Goal: Information Seeking & Learning: Learn about a topic

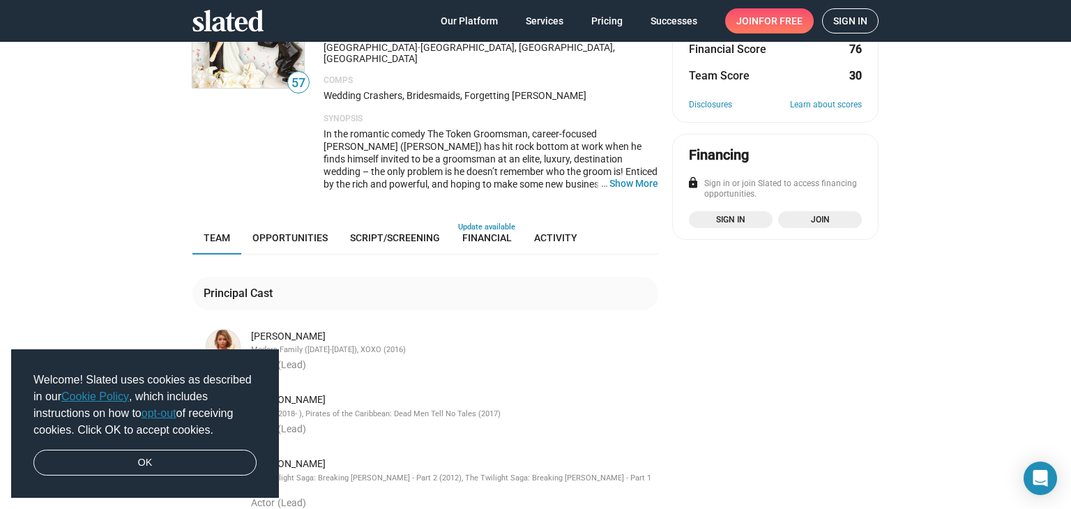
scroll to position [139, 0]
click at [545, 221] on link "Activity" at bounding box center [556, 236] width 66 height 33
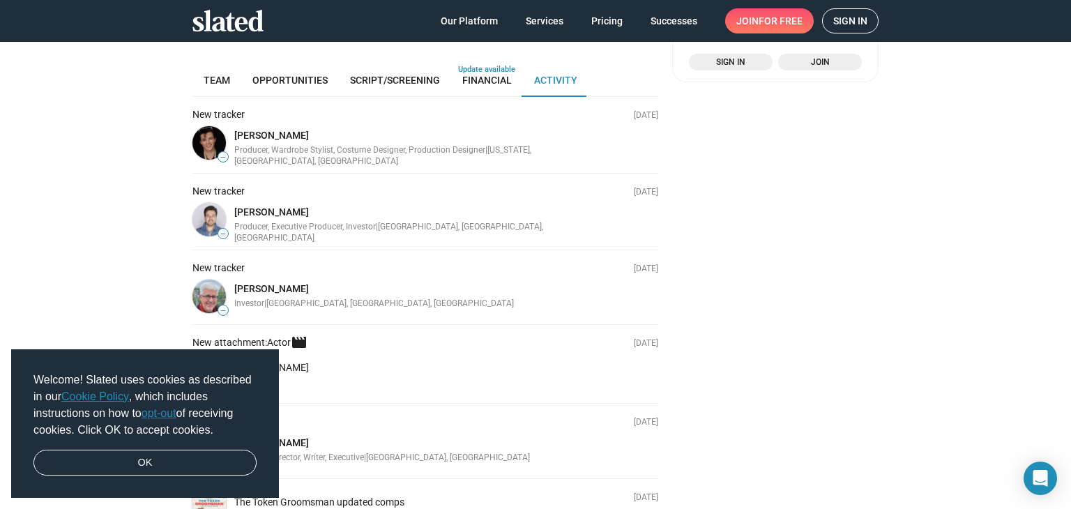
scroll to position [156, 0]
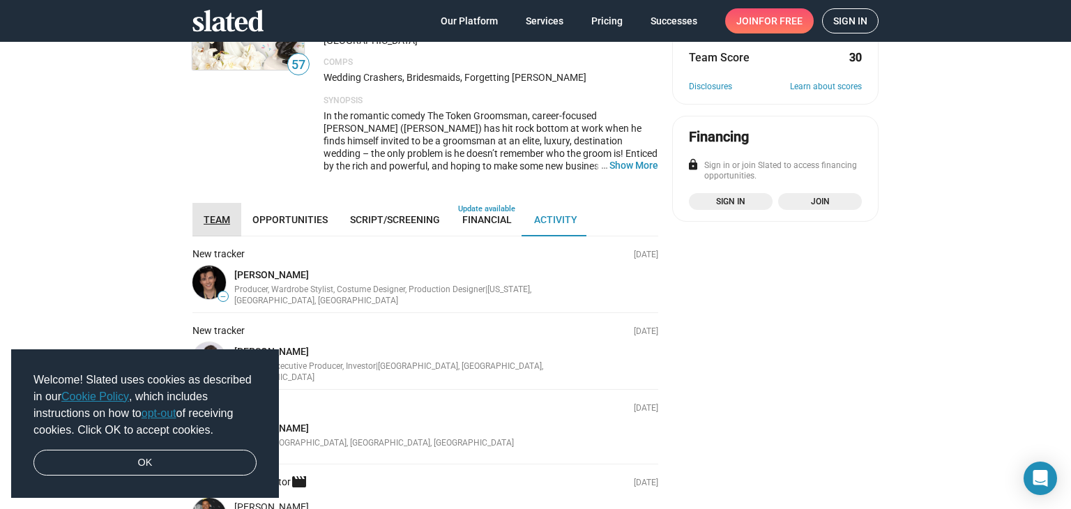
click at [203, 203] on link "Team" at bounding box center [216, 219] width 49 height 33
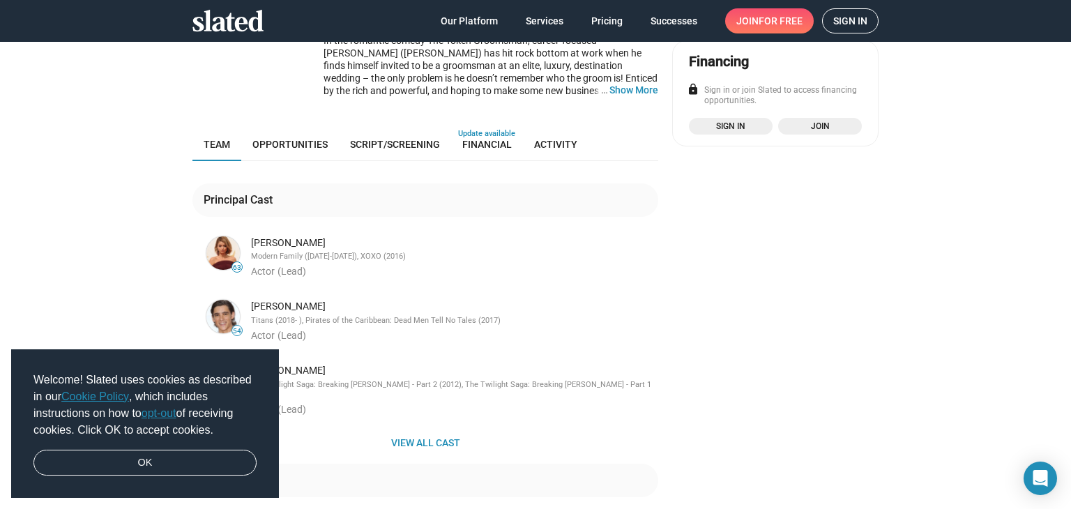
scroll to position [156, 0]
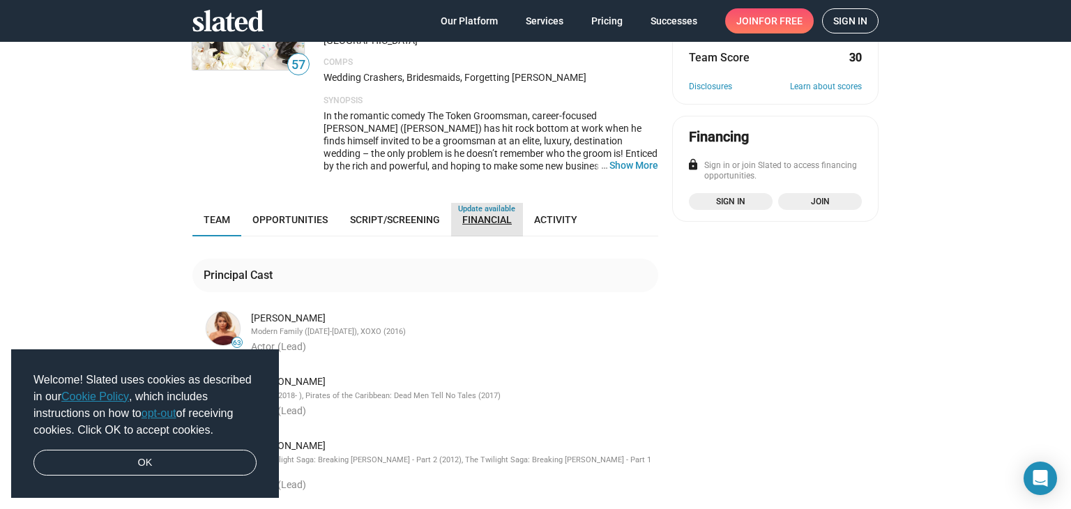
click at [470, 214] on span "Financial" at bounding box center [486, 219] width 49 height 11
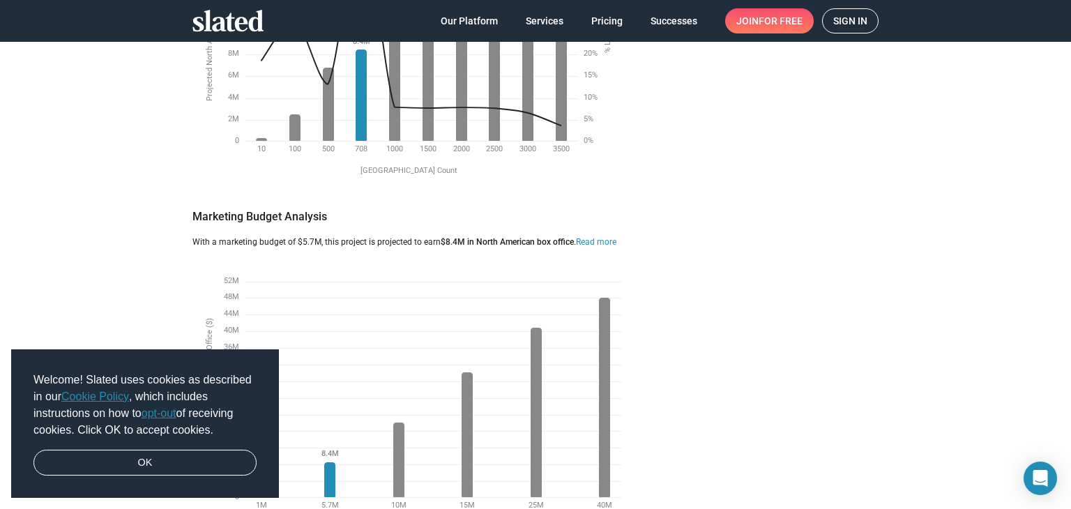
scroll to position [1341, 0]
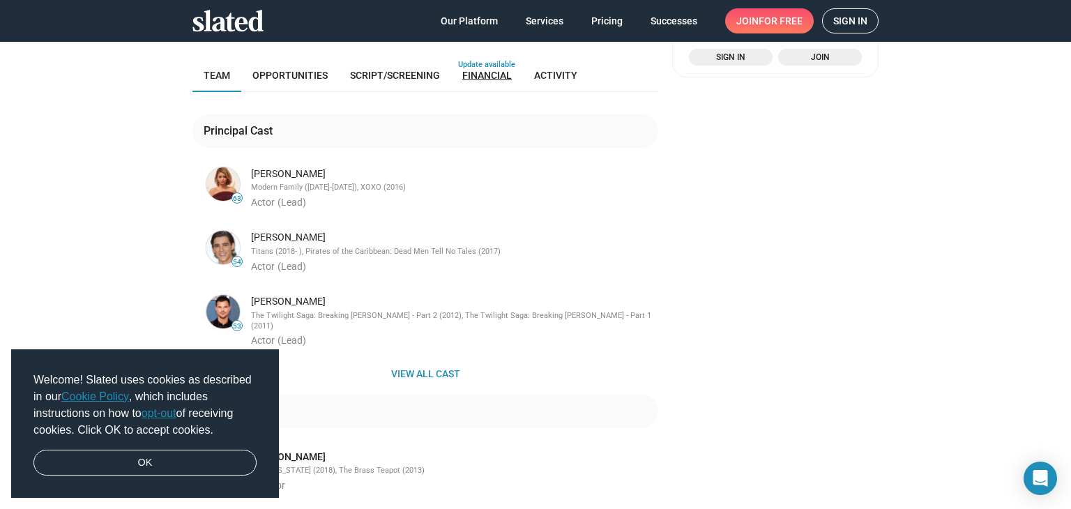
scroll to position [296, 0]
